Goal: Information Seeking & Learning: Learn about a topic

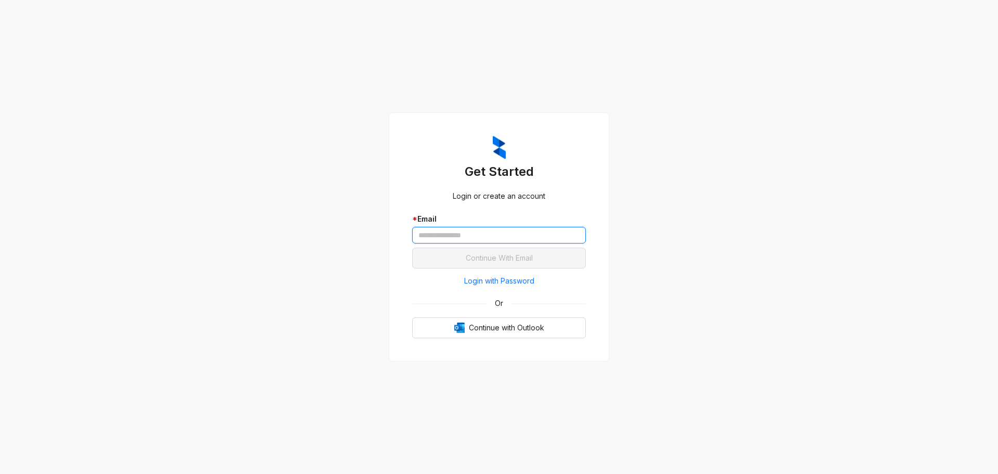
click at [480, 235] on input "text" at bounding box center [499, 235] width 174 height 17
type input "**********"
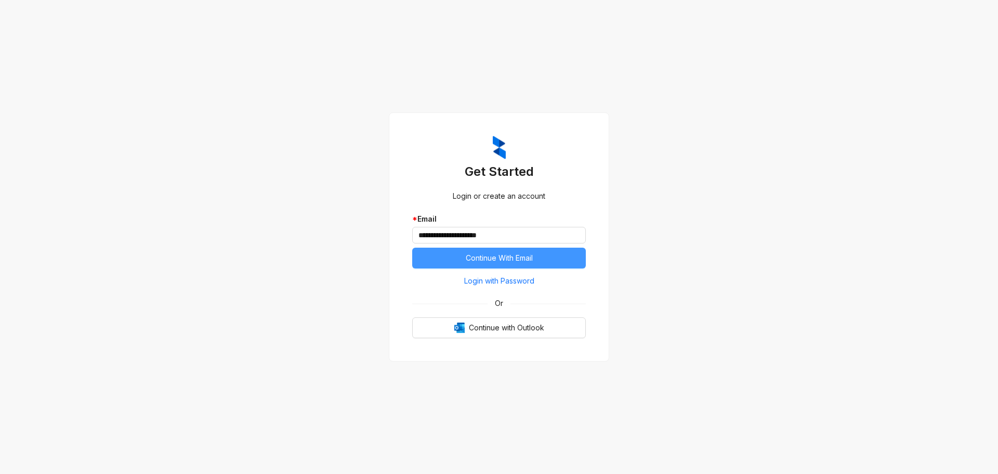
click at [491, 257] on span "Continue With Email" at bounding box center [499, 257] width 67 height 11
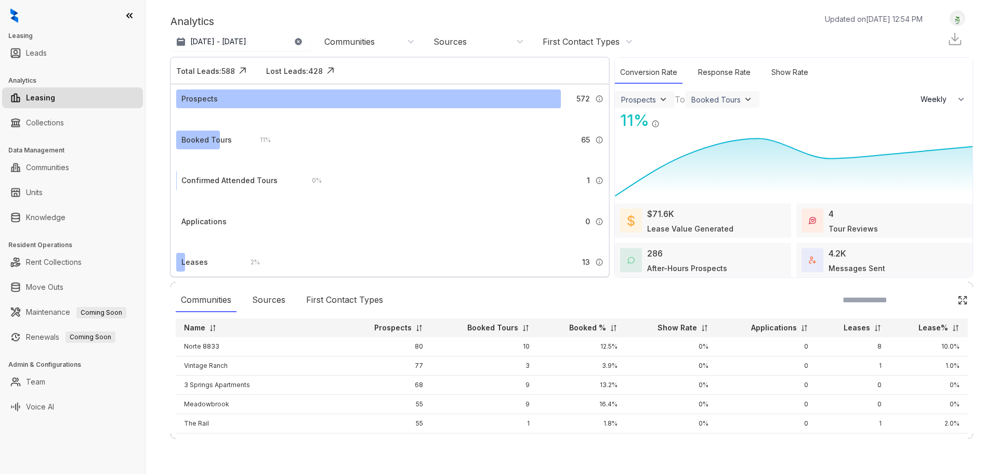
select select "******"
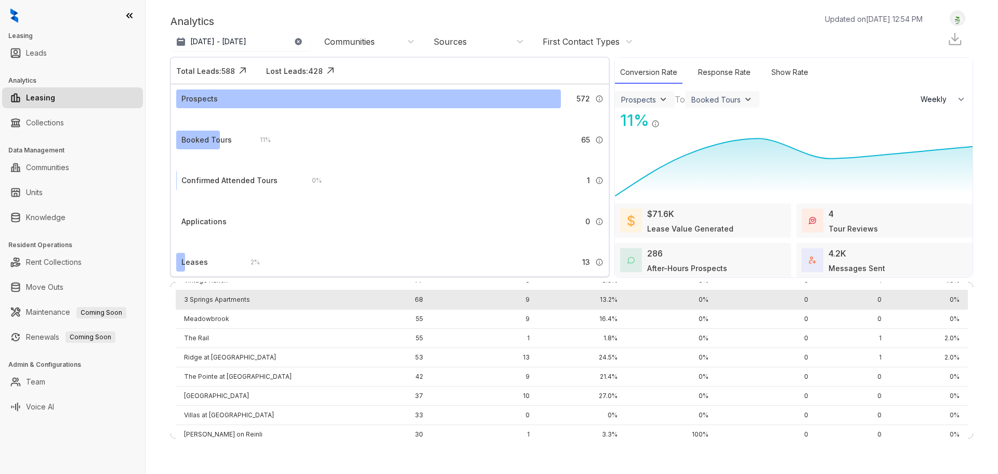
scroll to position [85, 0]
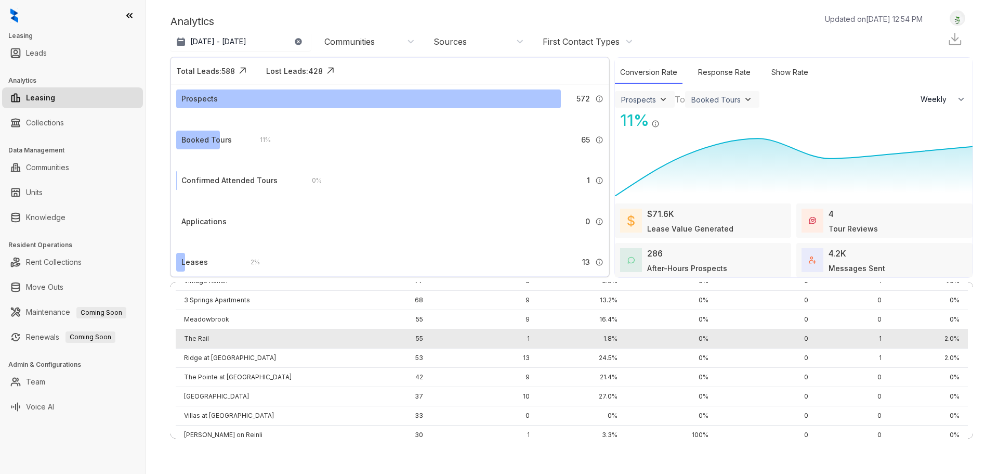
click at [197, 340] on td "The Rail" at bounding box center [259, 338] width 167 height 19
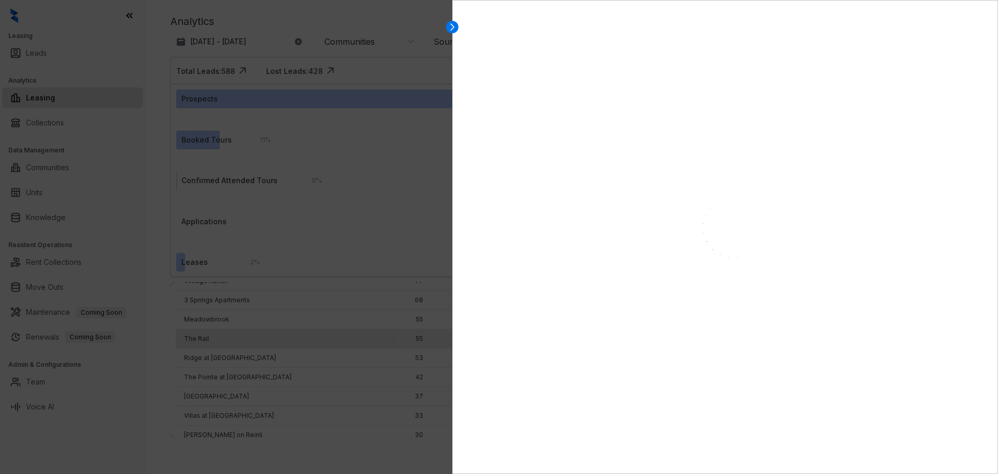
select select "******"
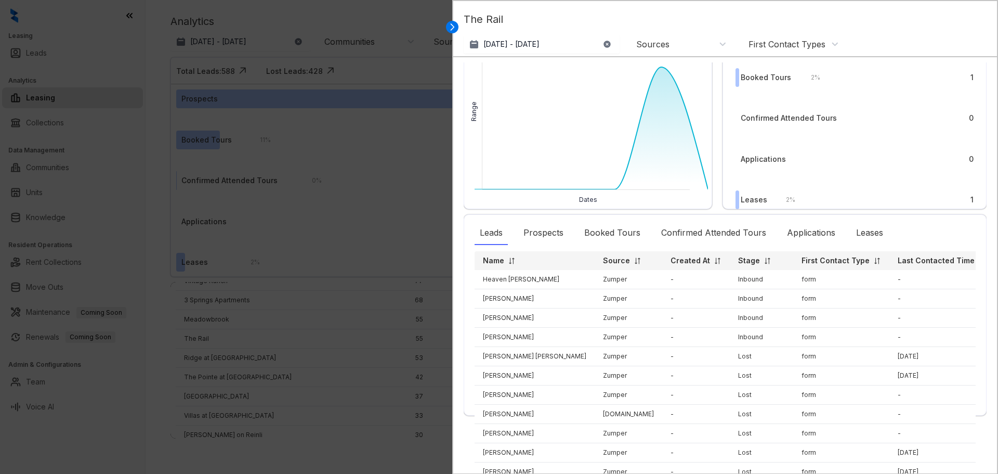
scroll to position [0, 0]
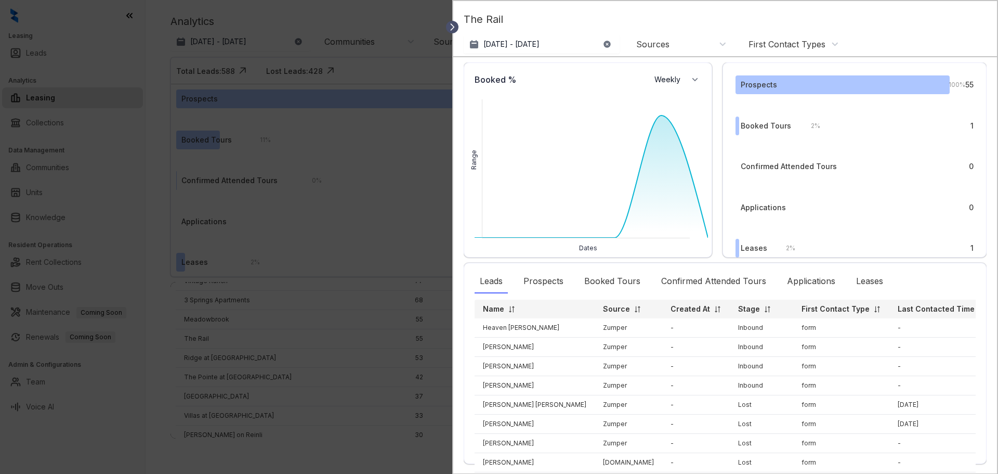
click at [450, 28] on icon at bounding box center [452, 27] width 10 height 10
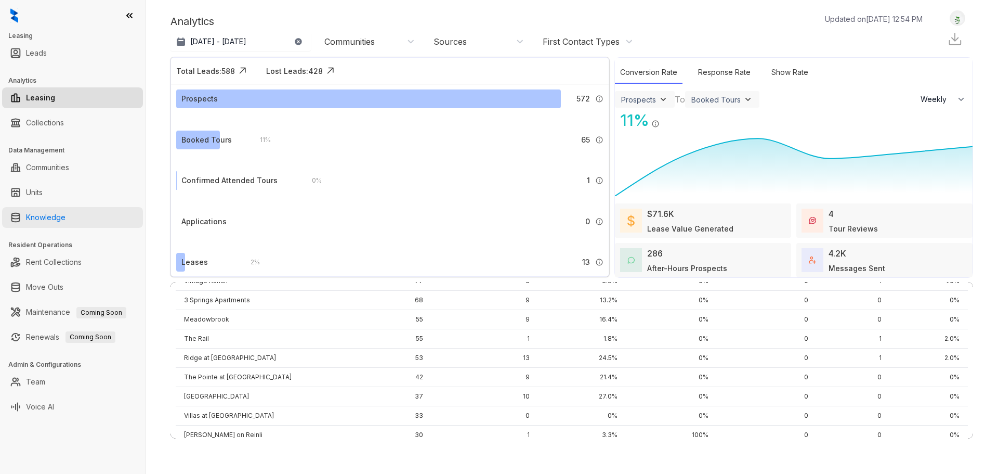
click at [54, 222] on link "Knowledge" at bounding box center [46, 217] width 40 height 21
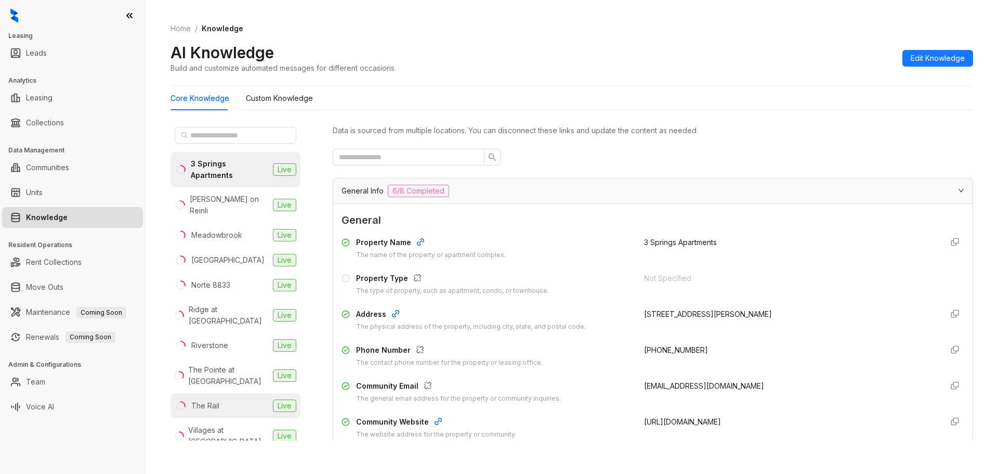
click at [232, 393] on li "The Rail Live" at bounding box center [236, 405] width 130 height 25
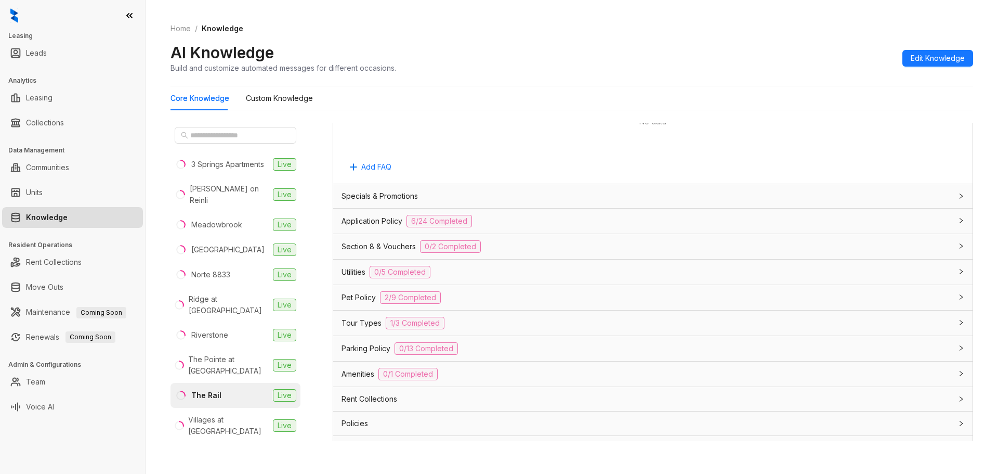
scroll to position [624, 0]
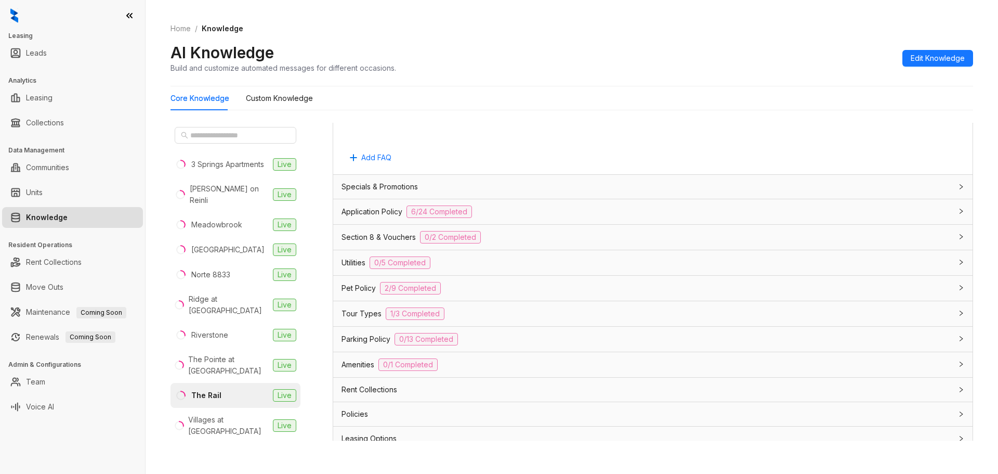
click at [394, 186] on span "Specials & Promotions" at bounding box center [380, 186] width 76 height 11
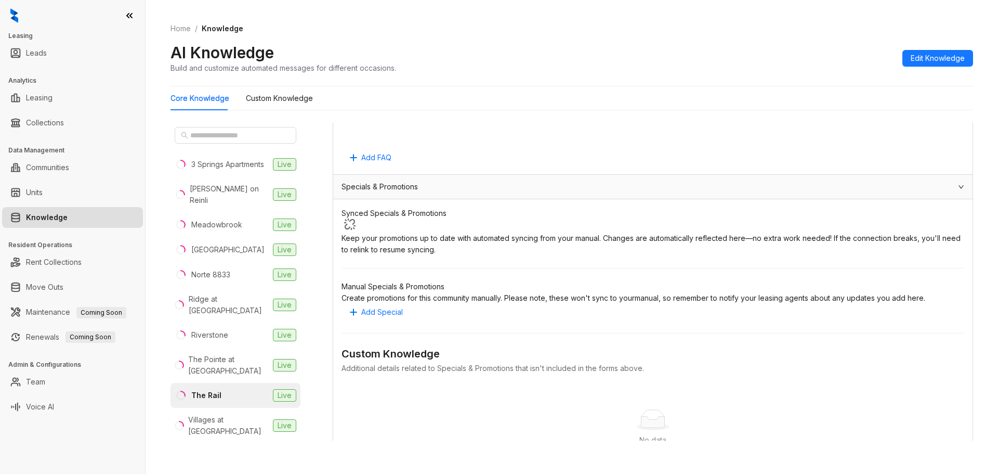
click at [394, 186] on span "Specials & Promotions" at bounding box center [380, 186] width 76 height 11
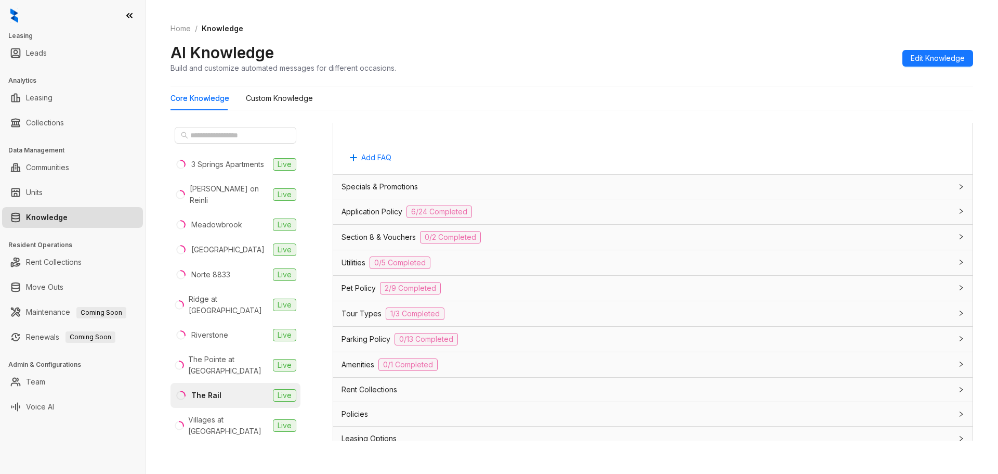
click at [377, 208] on span "Application Policy" at bounding box center [372, 211] width 61 height 11
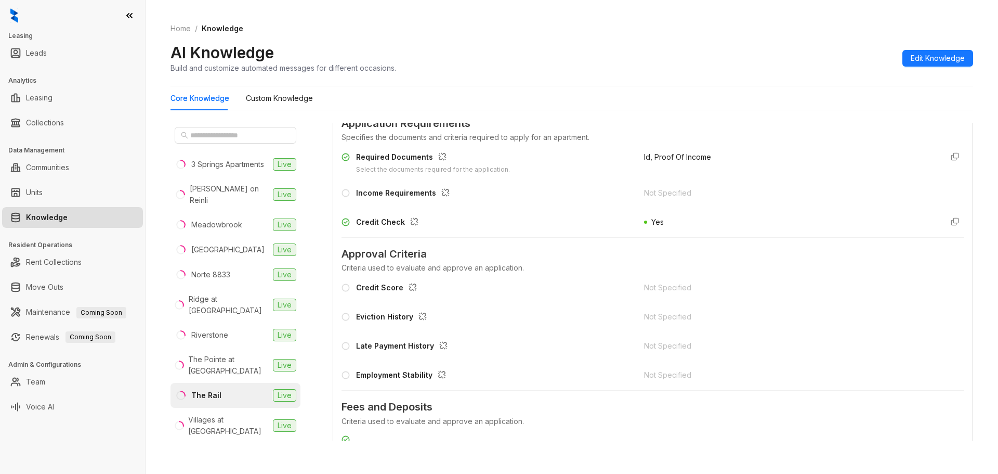
scroll to position [572, 0]
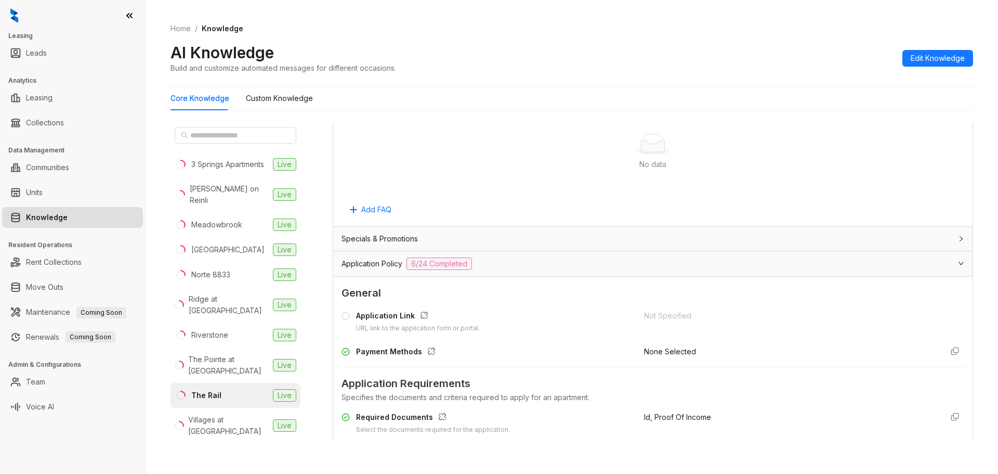
click at [384, 261] on span "Application Policy" at bounding box center [372, 263] width 61 height 11
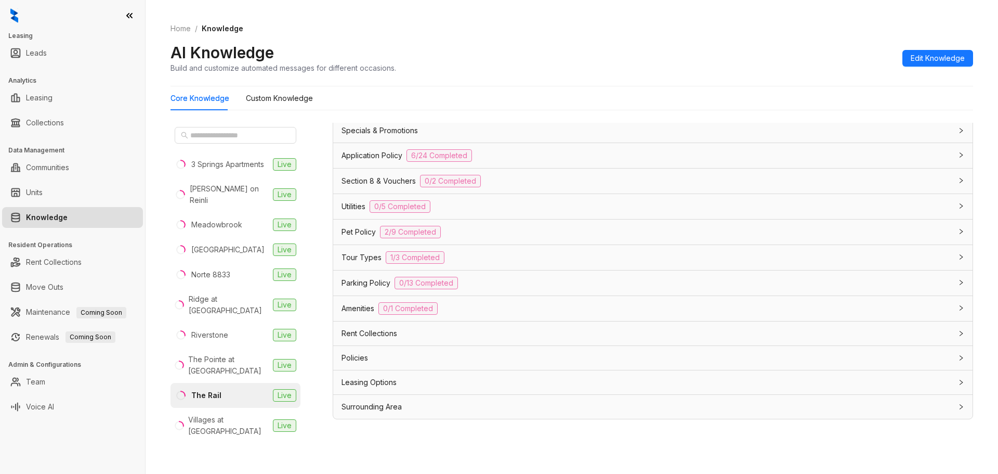
scroll to position [33, 0]
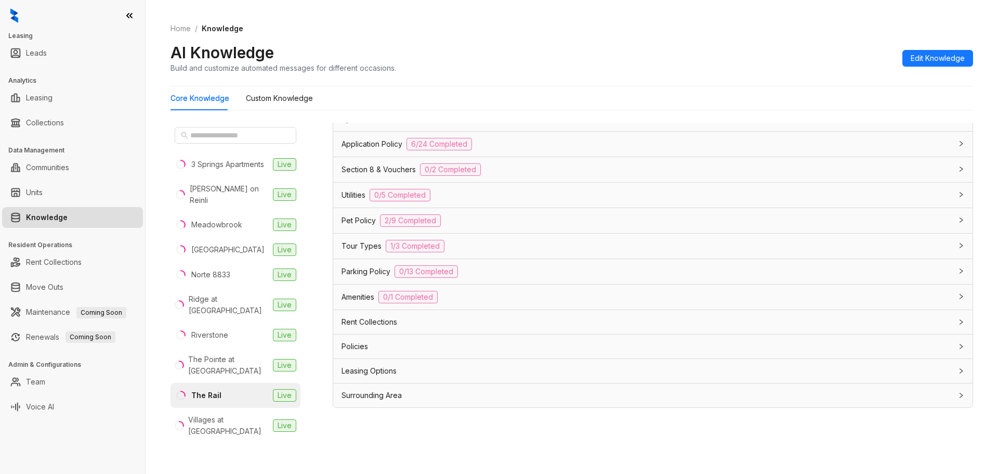
click at [379, 368] on span "Leasing Options" at bounding box center [369, 370] width 55 height 11
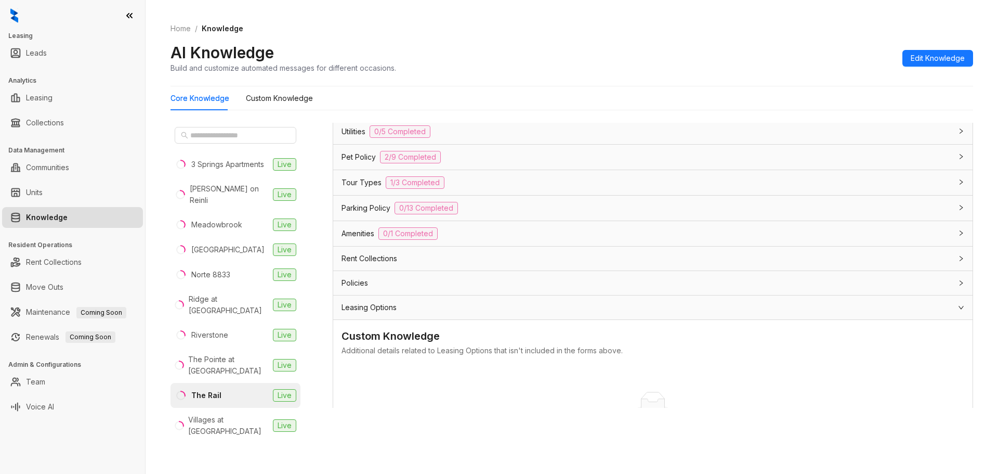
scroll to position [824, 0]
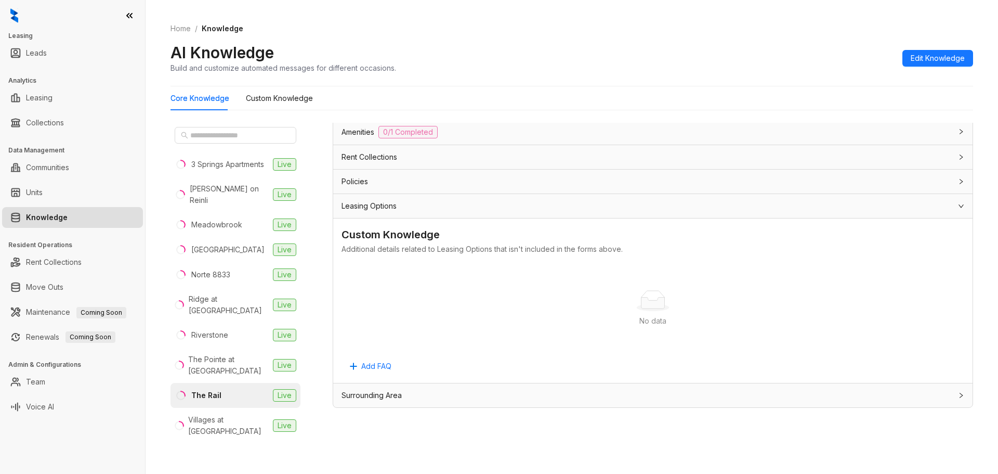
click at [396, 399] on span "Surrounding Area" at bounding box center [372, 394] width 60 height 11
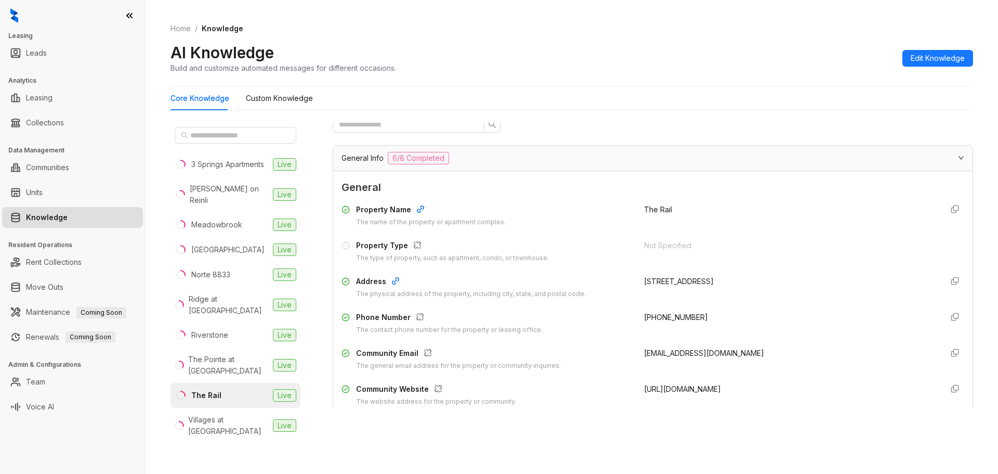
scroll to position [104, 0]
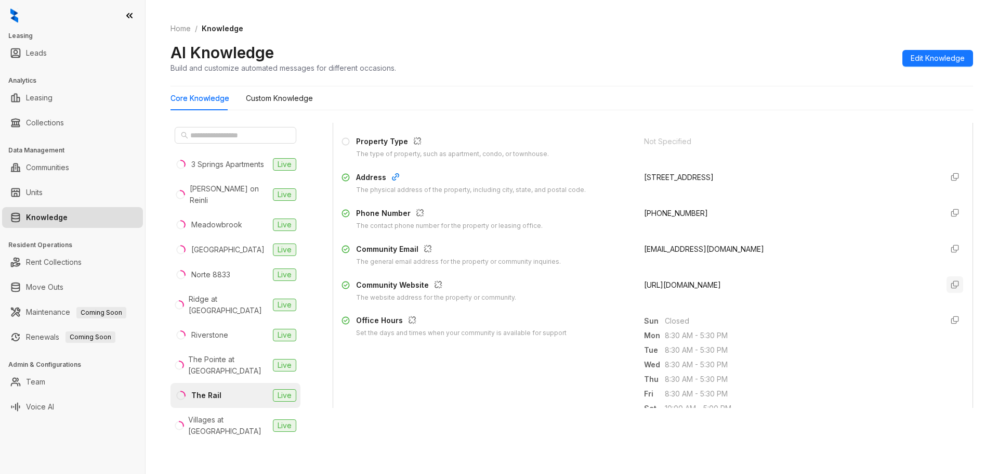
click at [951, 285] on icon "button" at bounding box center [955, 284] width 8 height 8
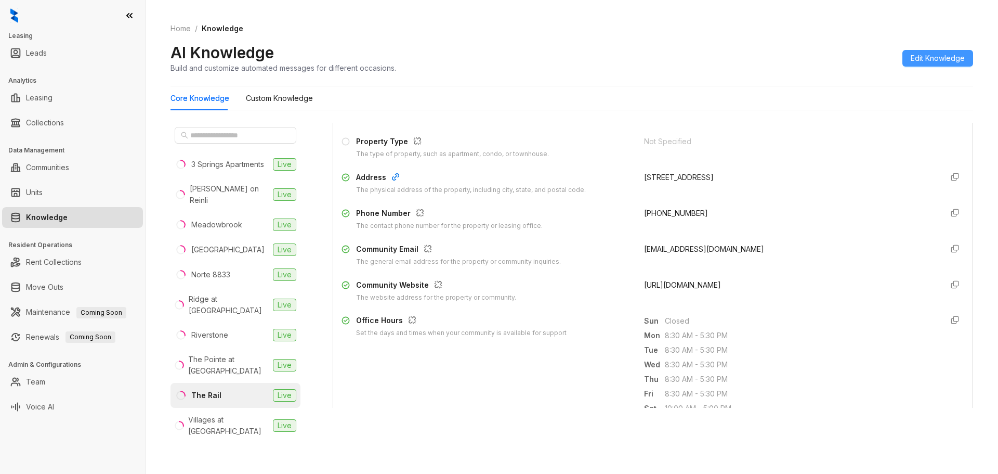
click at [919, 60] on span "Edit Knowledge" at bounding box center [938, 58] width 54 height 11
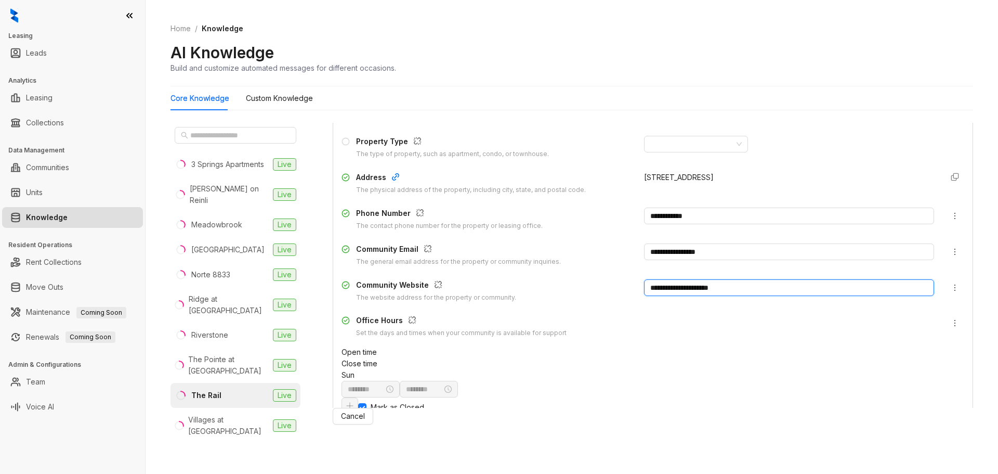
click at [749, 285] on input "**********" at bounding box center [789, 287] width 290 height 17
click at [436, 285] on icon "button" at bounding box center [438, 284] width 8 height 8
click at [564, 247] on span at bounding box center [568, 255] width 9 height 16
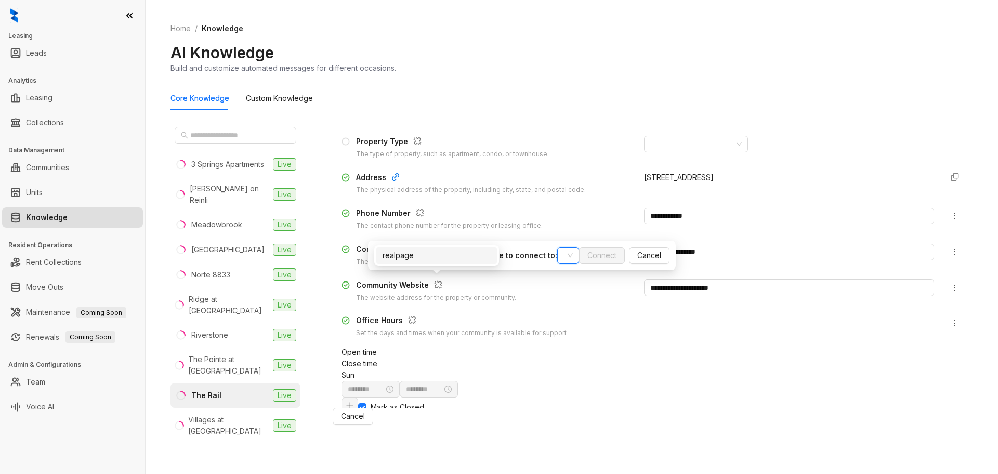
click at [564, 247] on input "search" at bounding box center [564, 255] width 0 height 16
click at [637, 254] on span "Cancel" at bounding box center [649, 255] width 24 height 11
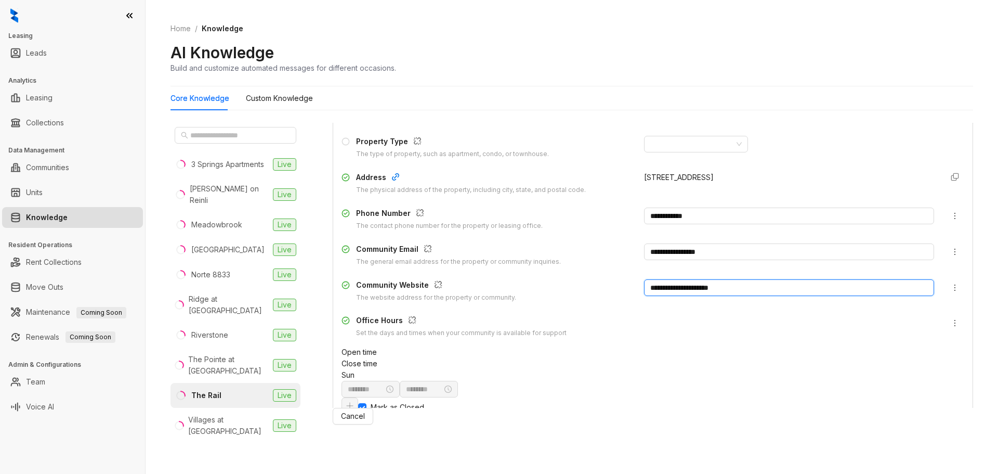
click at [721, 285] on input "**********" at bounding box center [789, 287] width 290 height 17
click at [875, 63] on div "AI Knowledge Build and customize automated messages for different occasions." at bounding box center [572, 58] width 803 height 31
click at [284, 100] on Knowledge "Custom Knowledge" at bounding box center [279, 98] width 67 height 11
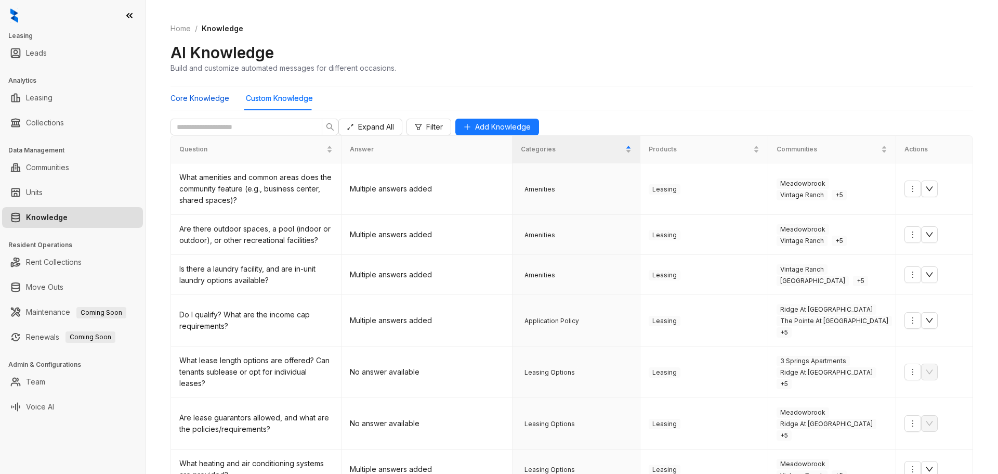
click at [203, 102] on Knowledge "Core Knowledge" at bounding box center [200, 98] width 59 height 11
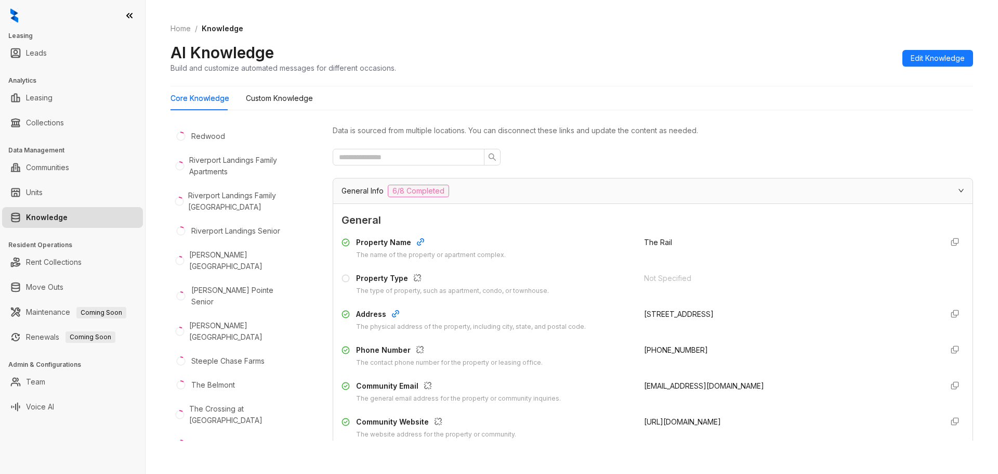
click at [443, 189] on span "6/8 Completed" at bounding box center [418, 191] width 61 height 12
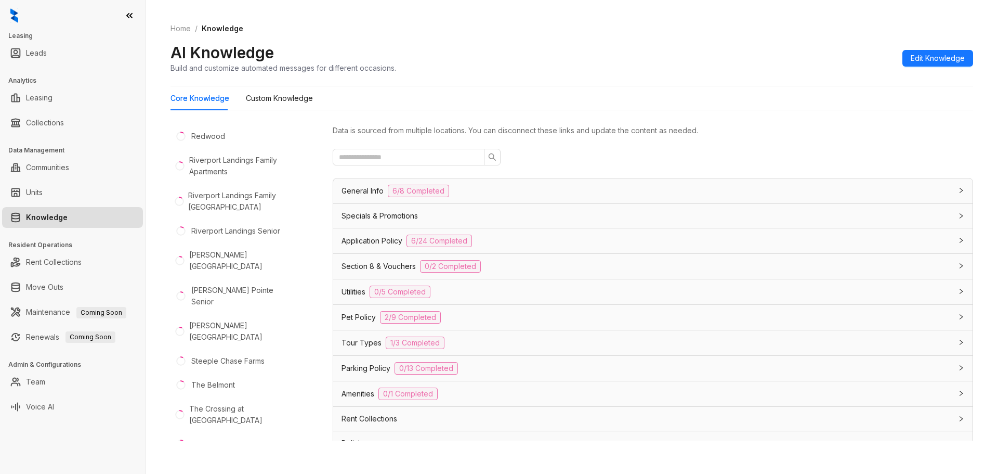
click at [495, 188] on div "General Info 6/8 Completed" at bounding box center [647, 191] width 610 height 12
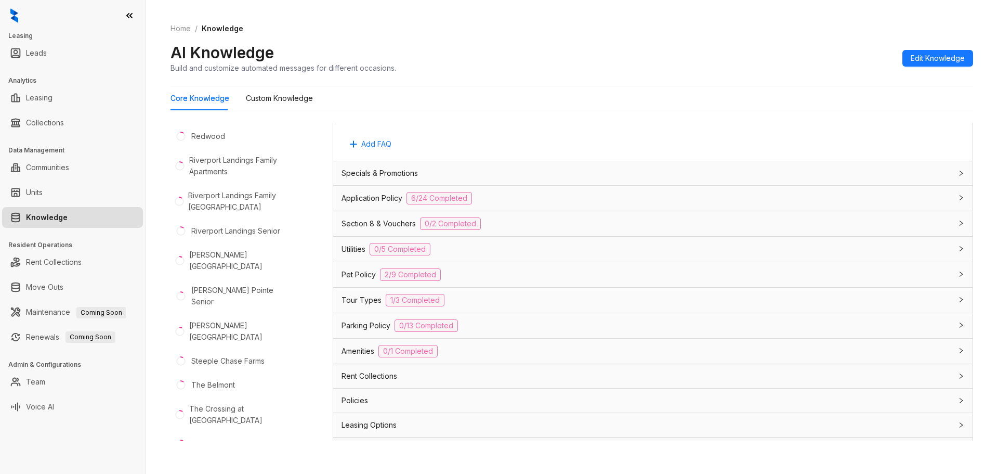
scroll to position [659, 0]
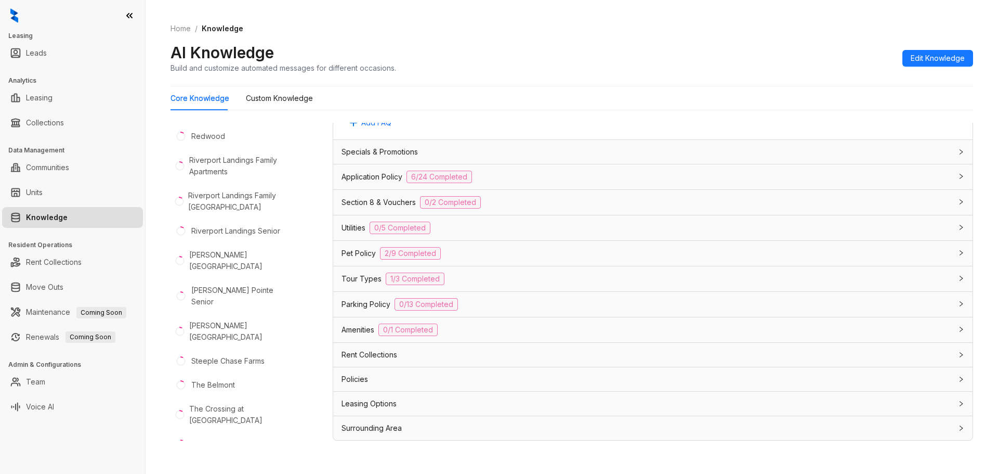
click at [382, 148] on span "Specials & Promotions" at bounding box center [380, 151] width 76 height 11
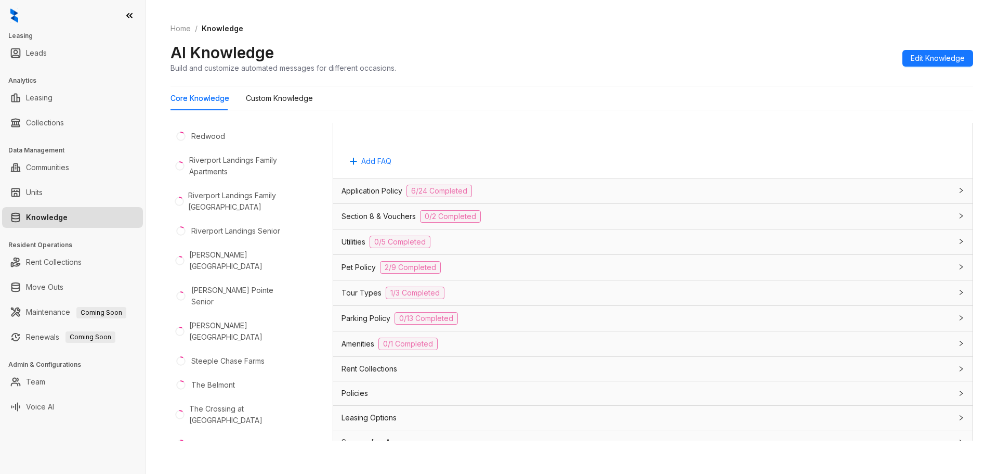
scroll to position [977, 0]
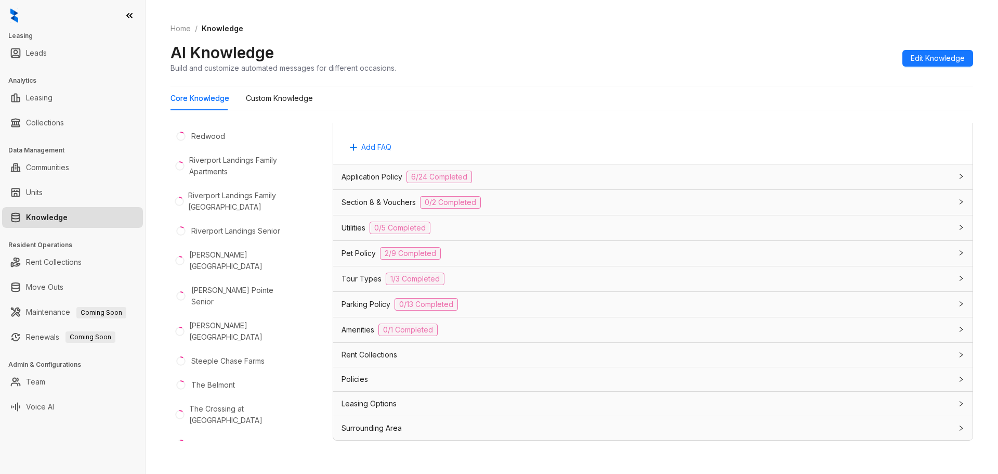
click at [389, 179] on span "Application Policy" at bounding box center [372, 176] width 61 height 11
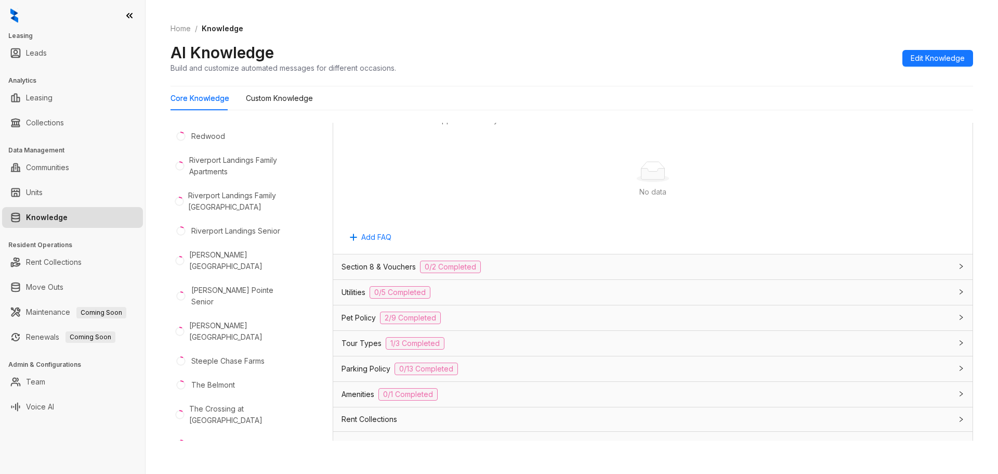
scroll to position [2288, 0]
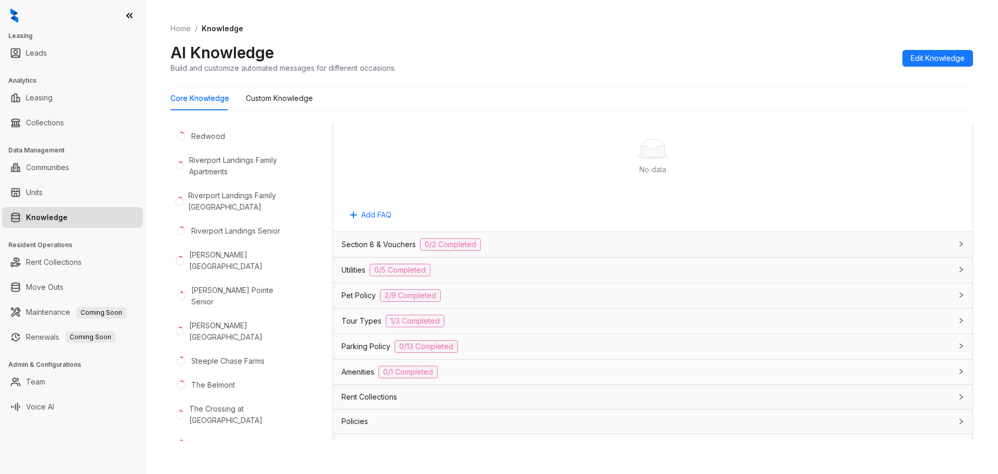
click at [369, 315] on span "Tour Types" at bounding box center [362, 320] width 40 height 11
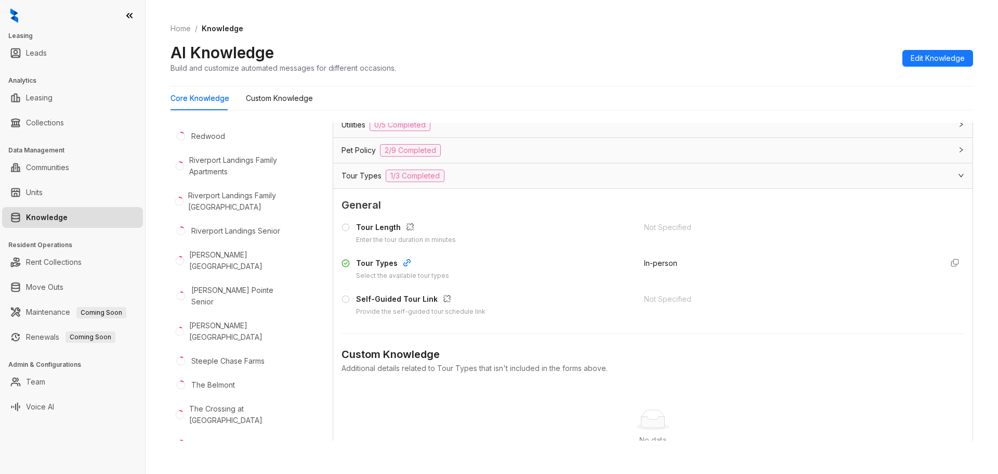
scroll to position [2444, 0]
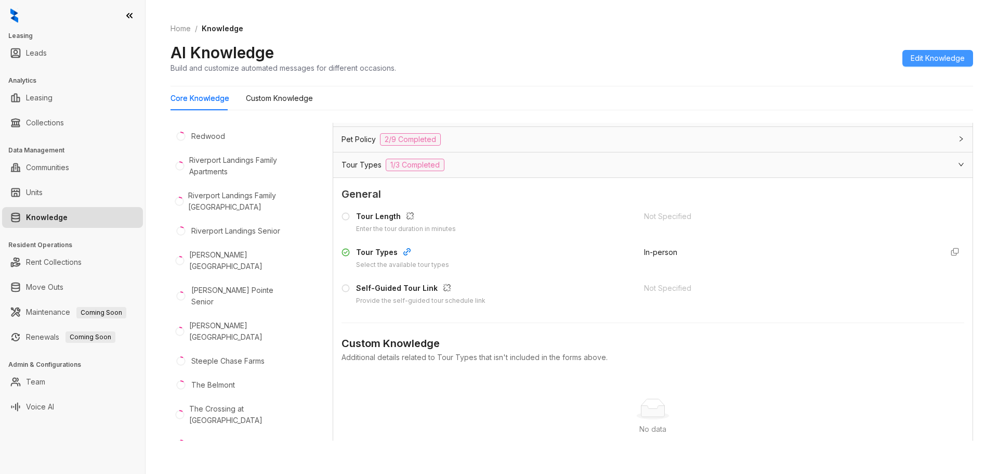
click at [937, 59] on span "Edit Knowledge" at bounding box center [938, 58] width 54 height 11
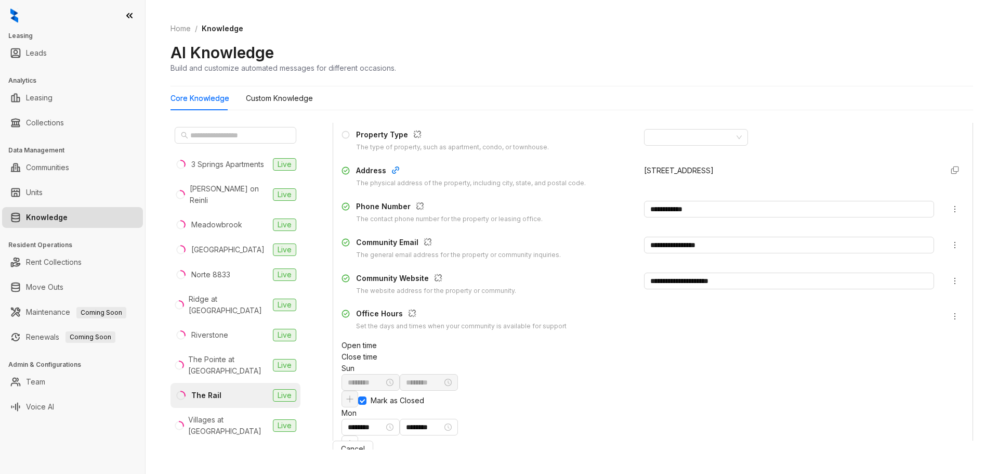
scroll to position [156, 0]
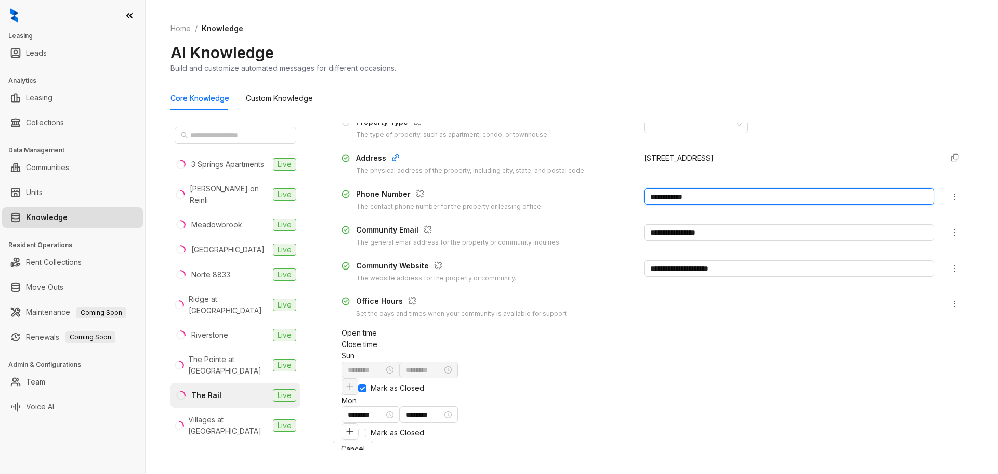
drag, startPoint x: 707, startPoint y: 196, endPoint x: 647, endPoint y: 195, distance: 59.8
click at [647, 195] on input "**********" at bounding box center [789, 196] width 290 height 17
click at [724, 195] on input "**********" at bounding box center [789, 196] width 290 height 17
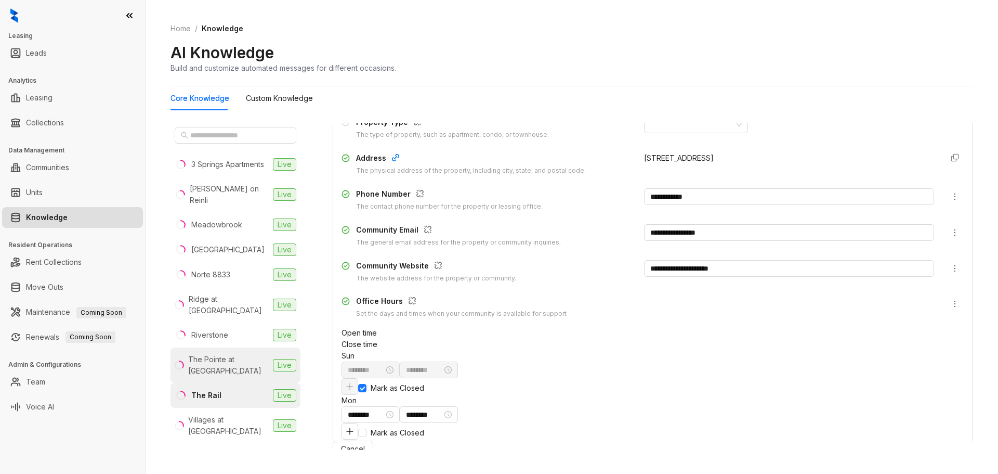
click at [224, 355] on div "The Pointe at Crestmont" at bounding box center [228, 365] width 81 height 23
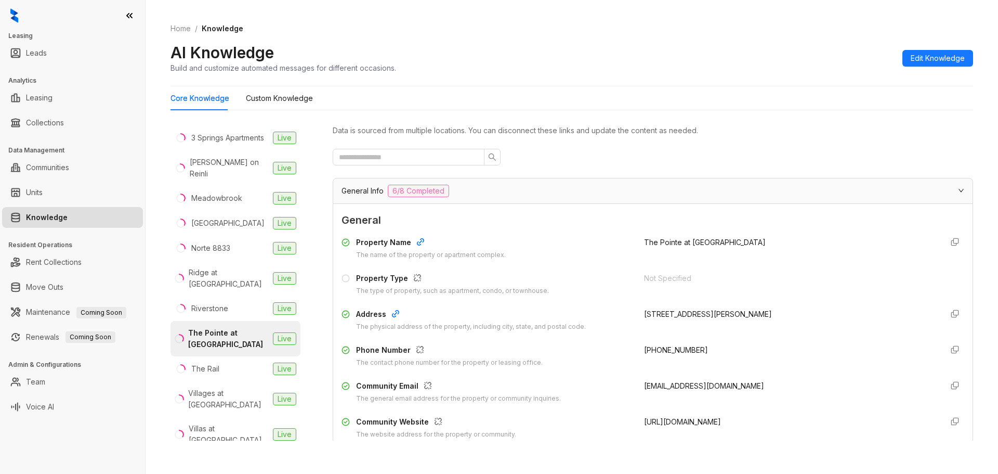
scroll to position [52, 0]
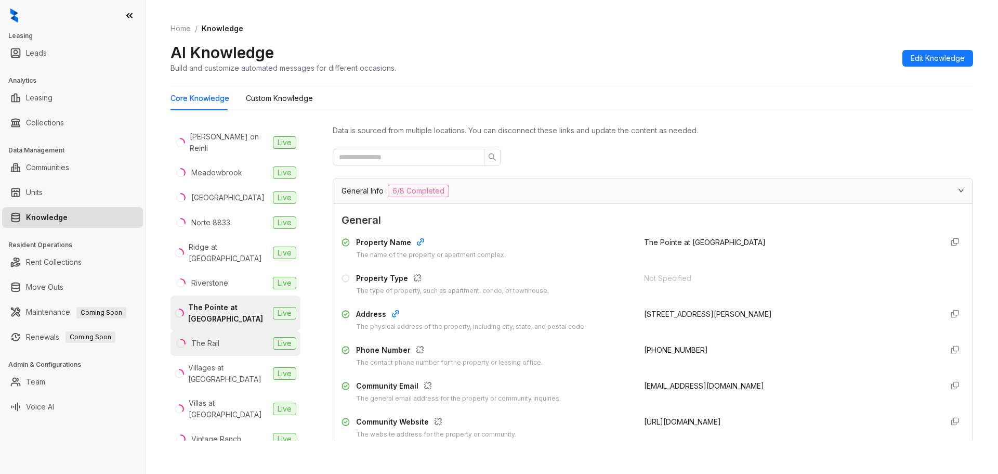
click at [224, 332] on li "The Rail Live" at bounding box center [236, 343] width 130 height 25
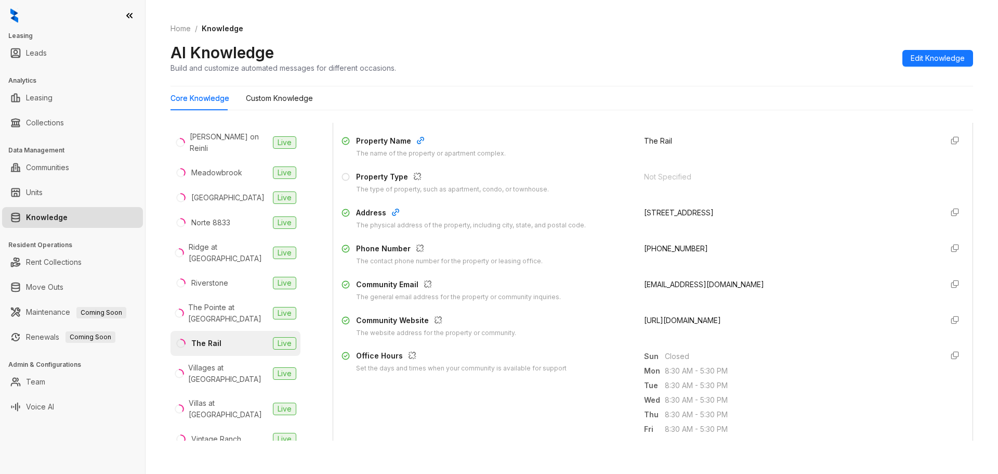
scroll to position [104, 0]
drag, startPoint x: 701, startPoint y: 247, endPoint x: 642, endPoint y: 247, distance: 59.8
click at [644, 247] on div "+17372596860" at bounding box center [789, 251] width 290 height 23
copy span "17372596860"
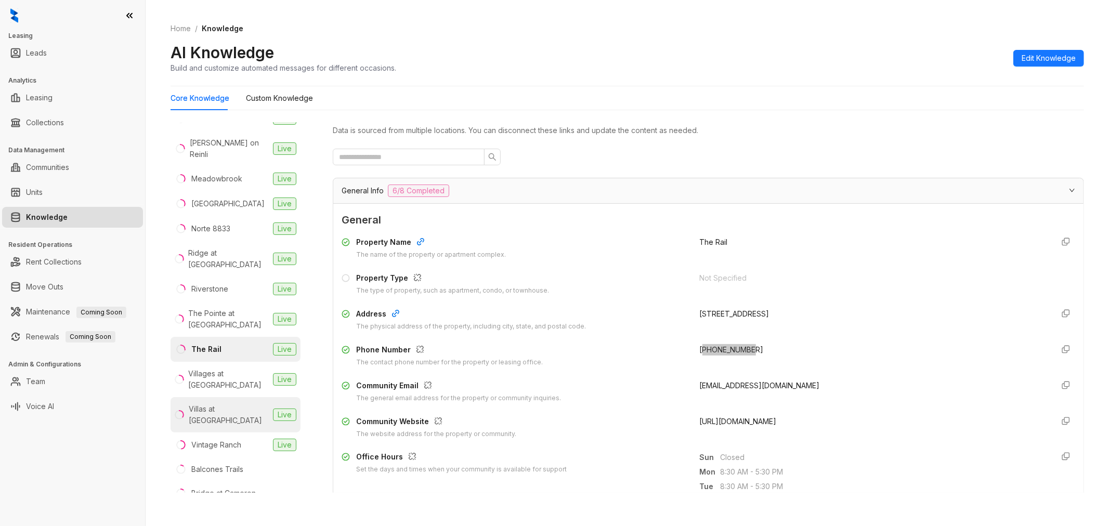
scroll to position [0, 0]
